Goal: Download file/media

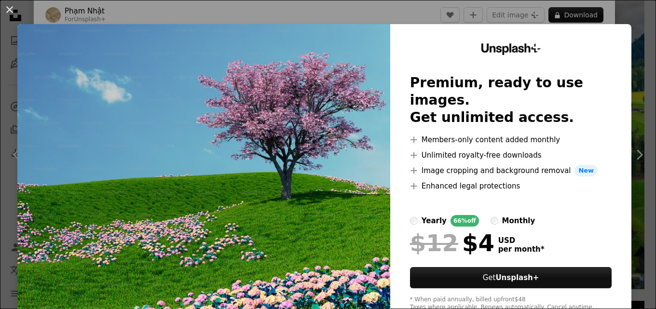
click at [27, 57] on img at bounding box center [203, 177] width 373 height 307
click at [4, 6] on button "An X shape" at bounding box center [10, 10] width 12 height 12
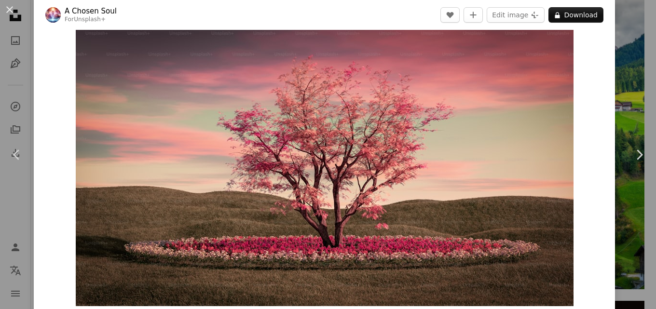
scroll to position [16, 0]
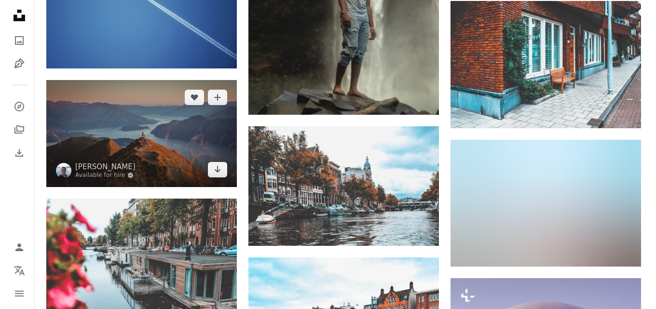
scroll to position [9203, 0]
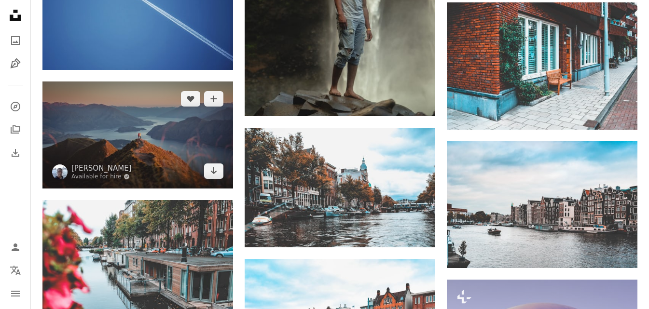
click at [124, 139] on img at bounding box center [137, 135] width 191 height 107
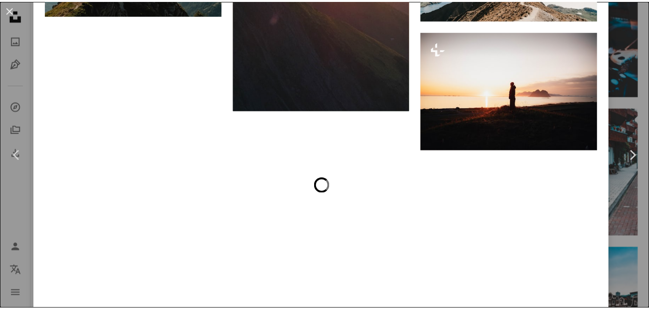
scroll to position [6356, 0]
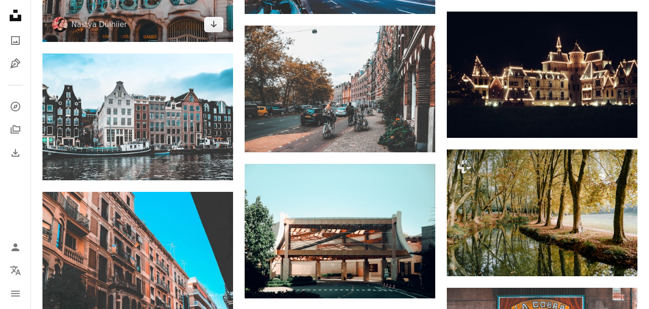
scroll to position [13290, 0]
